Goal: Task Accomplishment & Management: Manage account settings

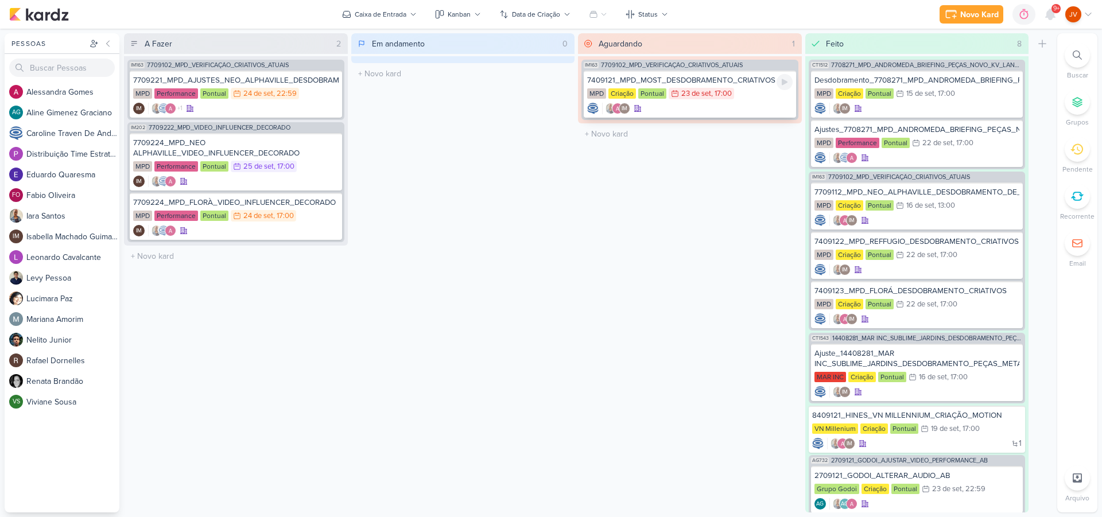
click at [734, 80] on div "7409121_MPD_MOST_DESDOBRAMENTO_CRIATIVOS" at bounding box center [690, 80] width 206 height 10
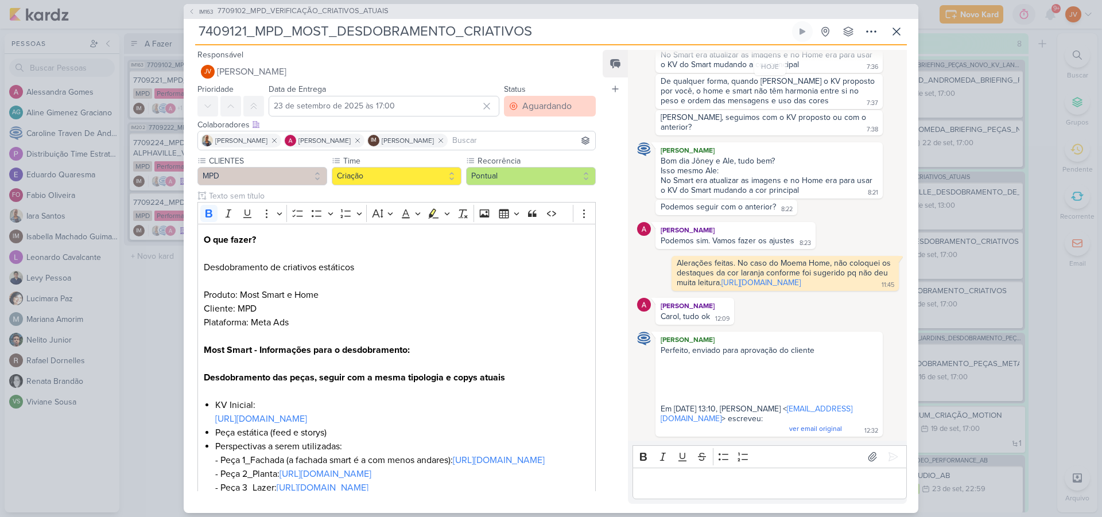
click at [553, 107] on div "Aguardando" at bounding box center [546, 106] width 49 height 14
click at [530, 193] on button "Feito" at bounding box center [544, 189] width 102 height 19
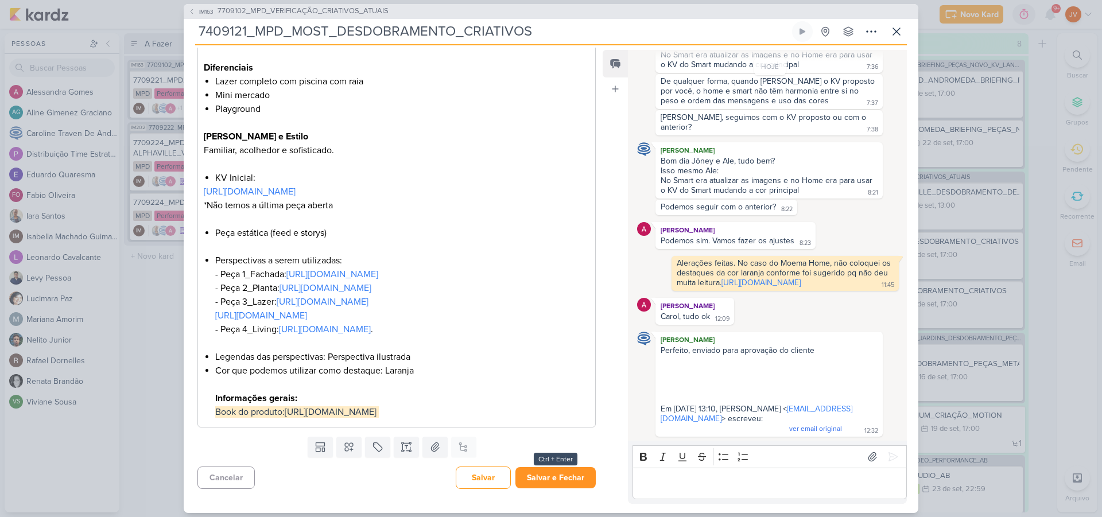
click at [548, 475] on button "Salvar e Fechar" at bounding box center [556, 477] width 80 height 21
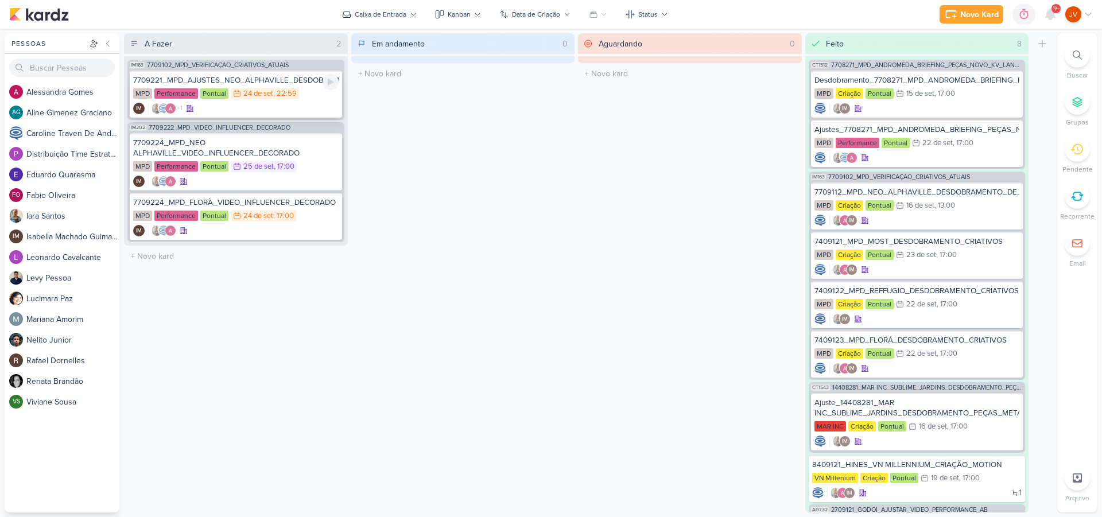
click at [262, 82] on div "7709221_MPD_AJUSTES_NEO_ALPHAVILLE_DESDOBRAMENTO_DE_PEÇAS" at bounding box center [236, 80] width 206 height 10
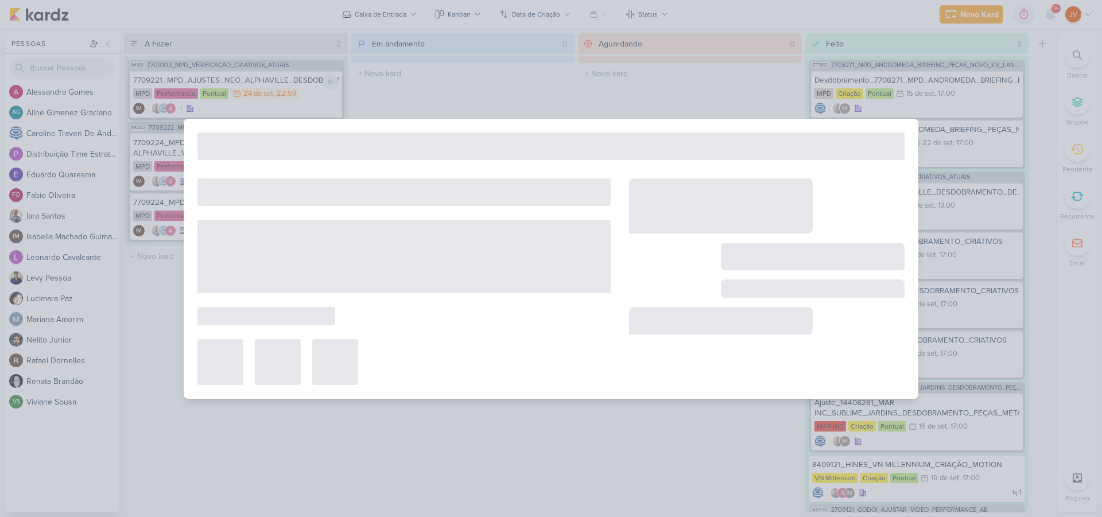
type input "7709221_MPD_AJUSTES_NEO_ALPHAVILLE_DESDOBRAMENTO_DE_PEÇAS"
type input "[DATE] 22:59"
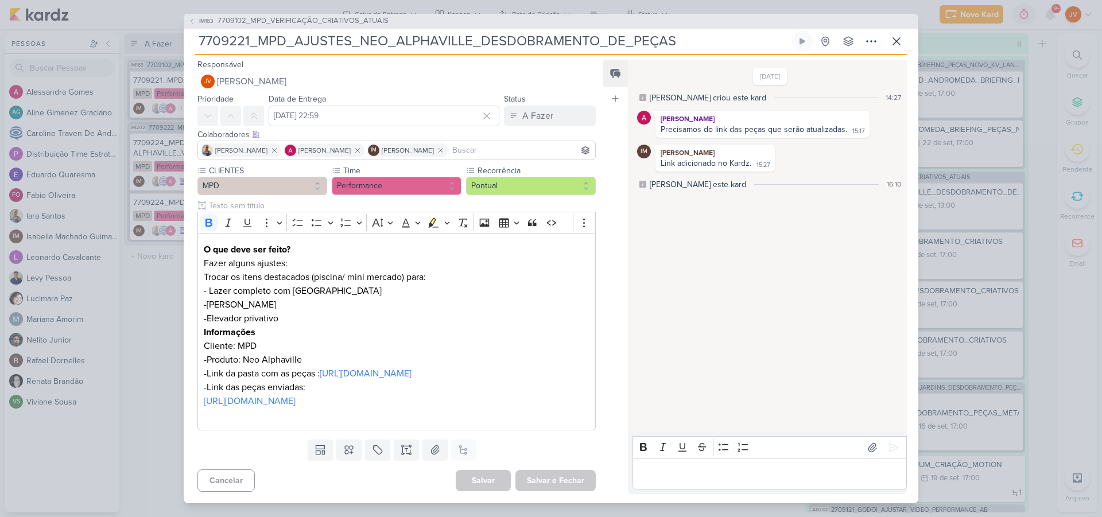
scroll to position [0, 0]
click at [153, 293] on div "IM163 7709102_MPD_VERIFICAÇÃO_CRIATIVOS_ATUAIS 7709221_MPD_AJUSTES_NEO_ALPHAVIL…" at bounding box center [551, 258] width 1102 height 517
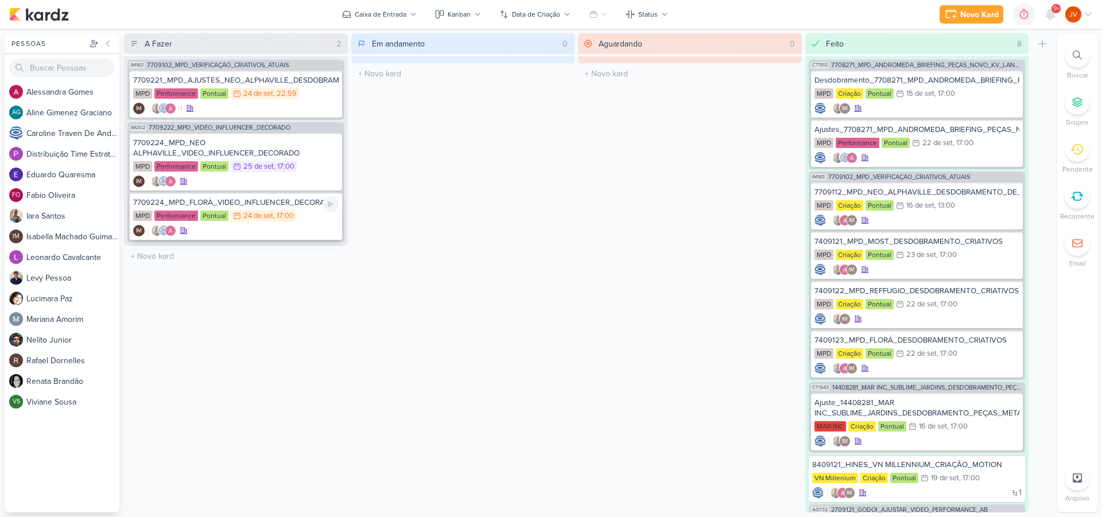
click at [270, 207] on div "7709224_MPD_FLORÀ_VIDEO_INFLUENCER_DECORADO" at bounding box center [236, 202] width 206 height 10
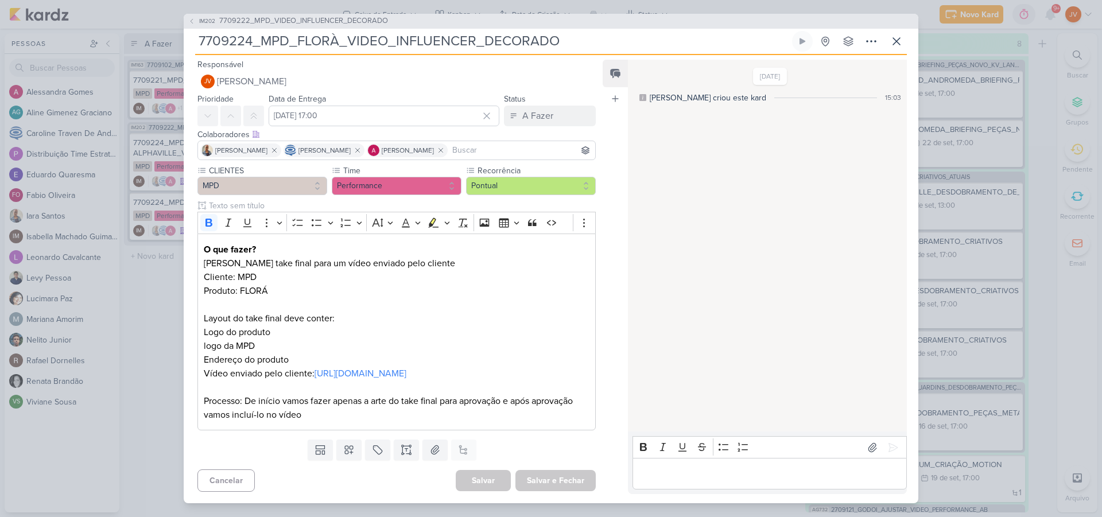
click at [124, 324] on div "IM202 7709222_MPD_VIDEO_INFLUENCER_DECORADO 7709224_MPD_FLORÀ_VIDEO_INFLUENCER_…" at bounding box center [551, 258] width 1102 height 517
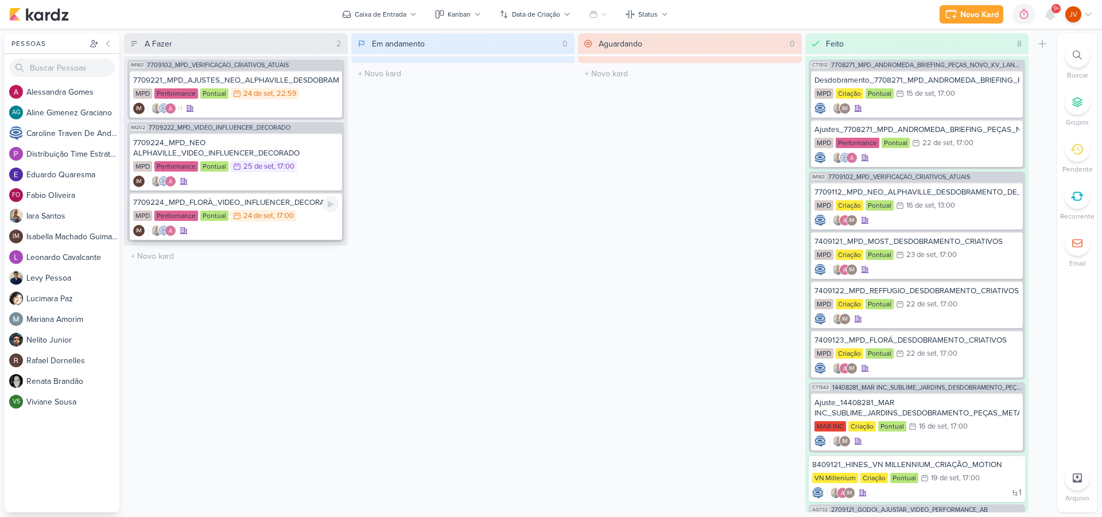
click at [293, 201] on div "7709224_MPD_FLORÀ_VIDEO_INFLUENCER_DECORADO" at bounding box center [236, 202] width 206 height 10
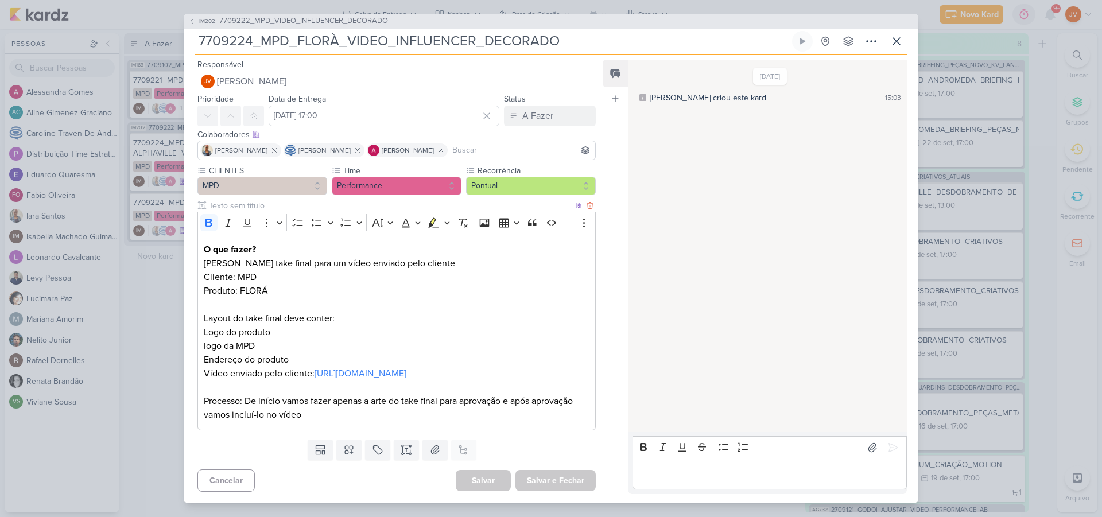
scroll to position [7, 0]
click at [138, 299] on div "IM202 7709222_MPD_VIDEO_INFLUENCER_DECORADO 7709224_MPD_FLORÀ_VIDEO_INFLUENCER_…" at bounding box center [551, 258] width 1102 height 517
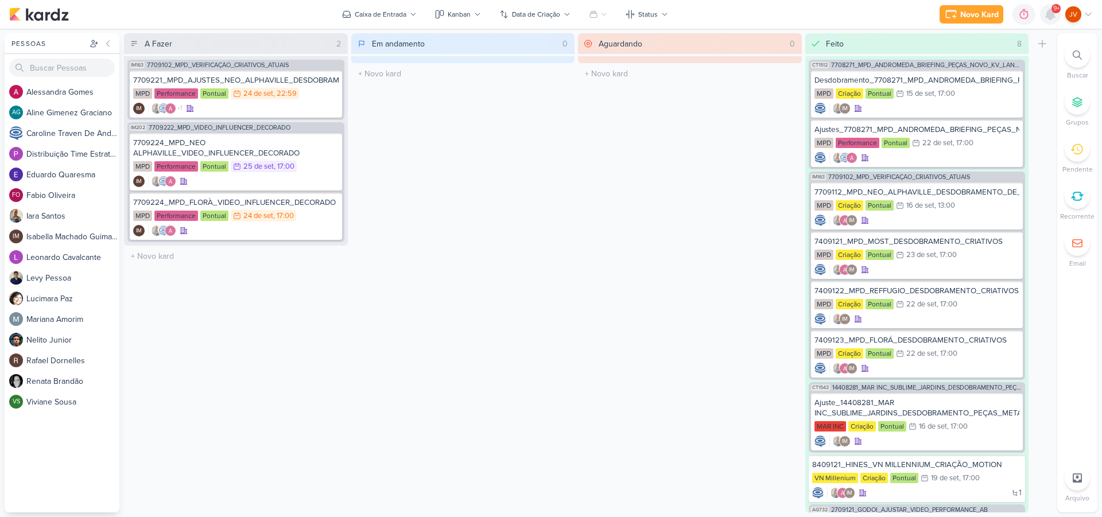
click at [1049, 14] on icon at bounding box center [1050, 14] width 9 height 10
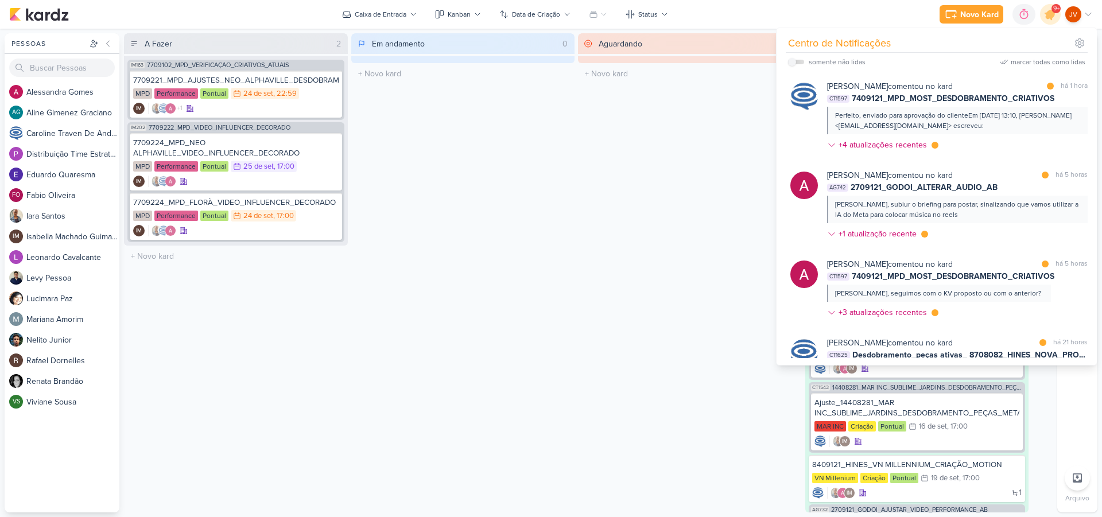
click at [1033, 62] on div "marcar todas como lidas" at bounding box center [1048, 62] width 75 height 10
click at [639, 208] on div "Aguardando 0 Mover Para Esquerda Mover Para Direita [GEOGRAPHIC_DATA] O título …" at bounding box center [690, 272] width 224 height 479
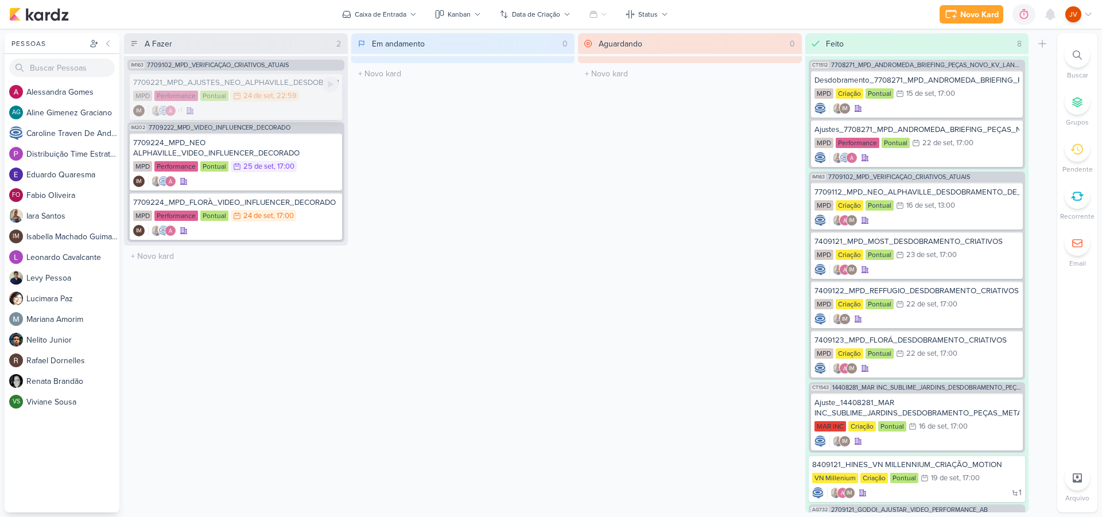
click at [226, 80] on div "7709221_MPD_AJUSTES_NEO_ALPHAVILLE_DESDOBRAMENTO_DE_PEÇAS" at bounding box center [236, 82] width 206 height 10
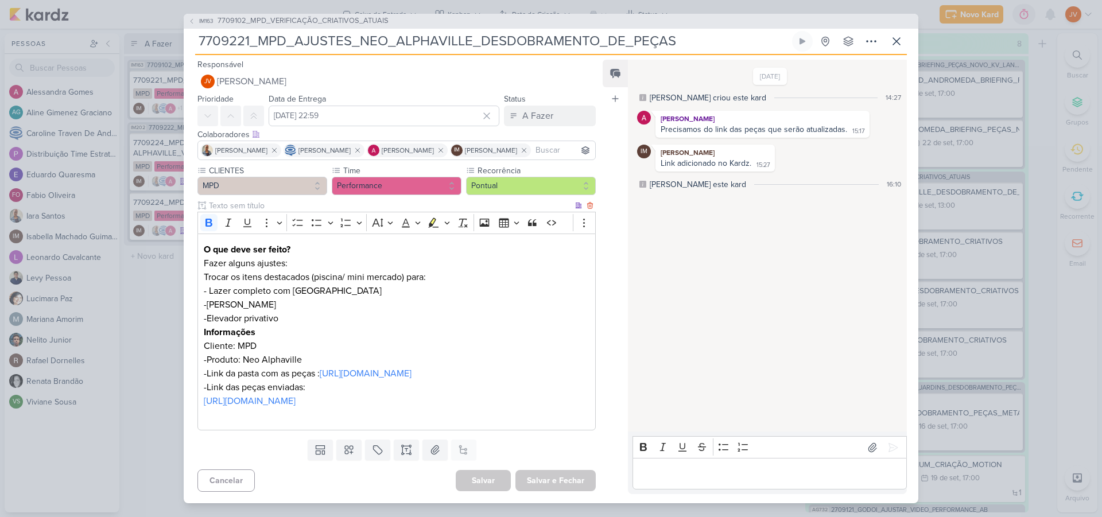
click at [363, 379] on link "[URL][DOMAIN_NAME]" at bounding box center [366, 373] width 92 height 11
click at [296, 407] on link "[URL][DOMAIN_NAME]" at bounding box center [250, 401] width 92 height 11
click at [156, 342] on div "IM163 7709102_MPD_VERIFICAÇÃO_CRIATIVOS_ATUAIS 7709221_MPD_AJUSTES_NEO_ALPHAVIL…" at bounding box center [551, 258] width 1102 height 517
